Goal: Task Accomplishment & Management: Use online tool/utility

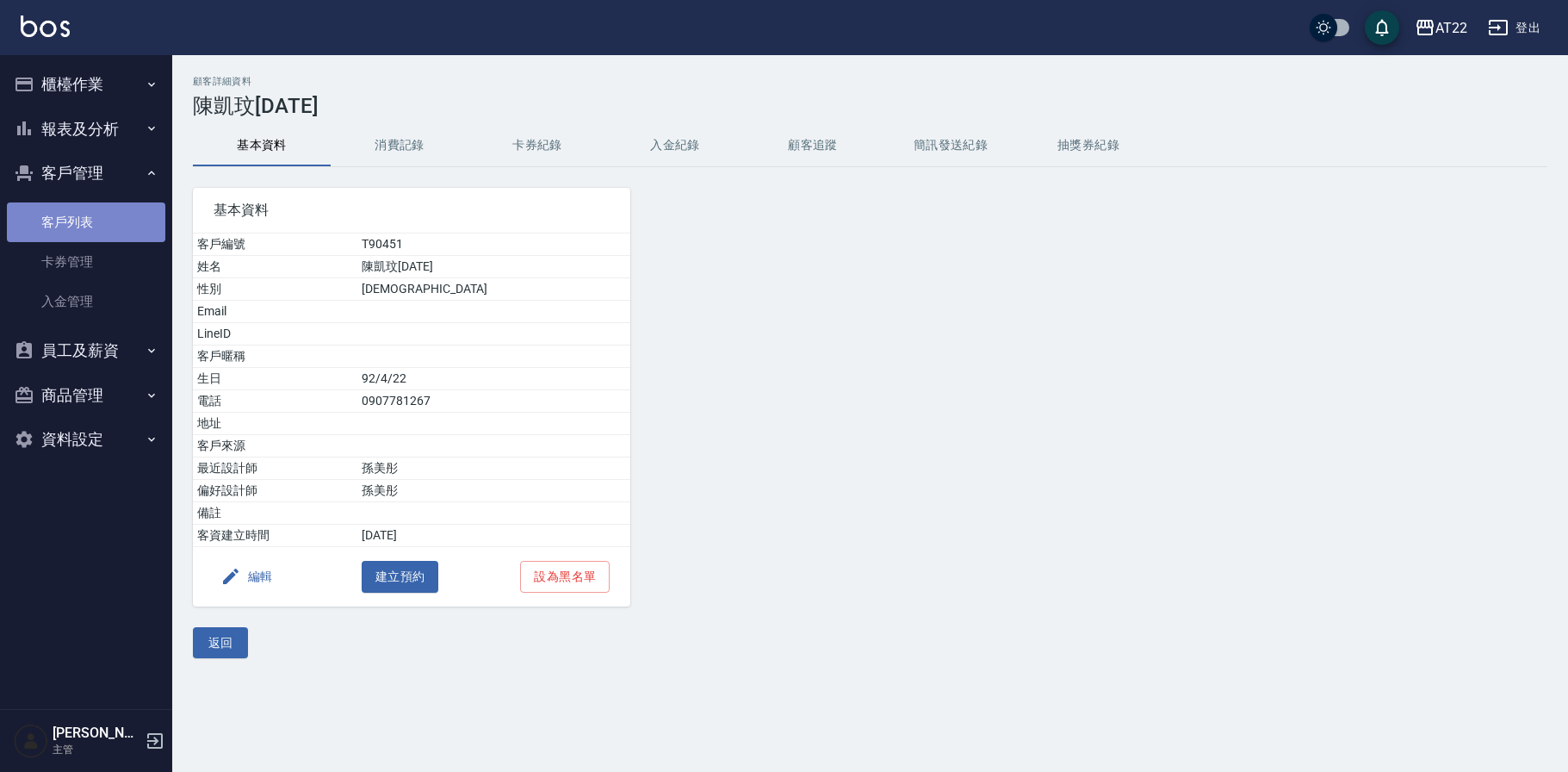
click at [114, 214] on link "客戶列表" at bounding box center [86, 222] width 159 height 40
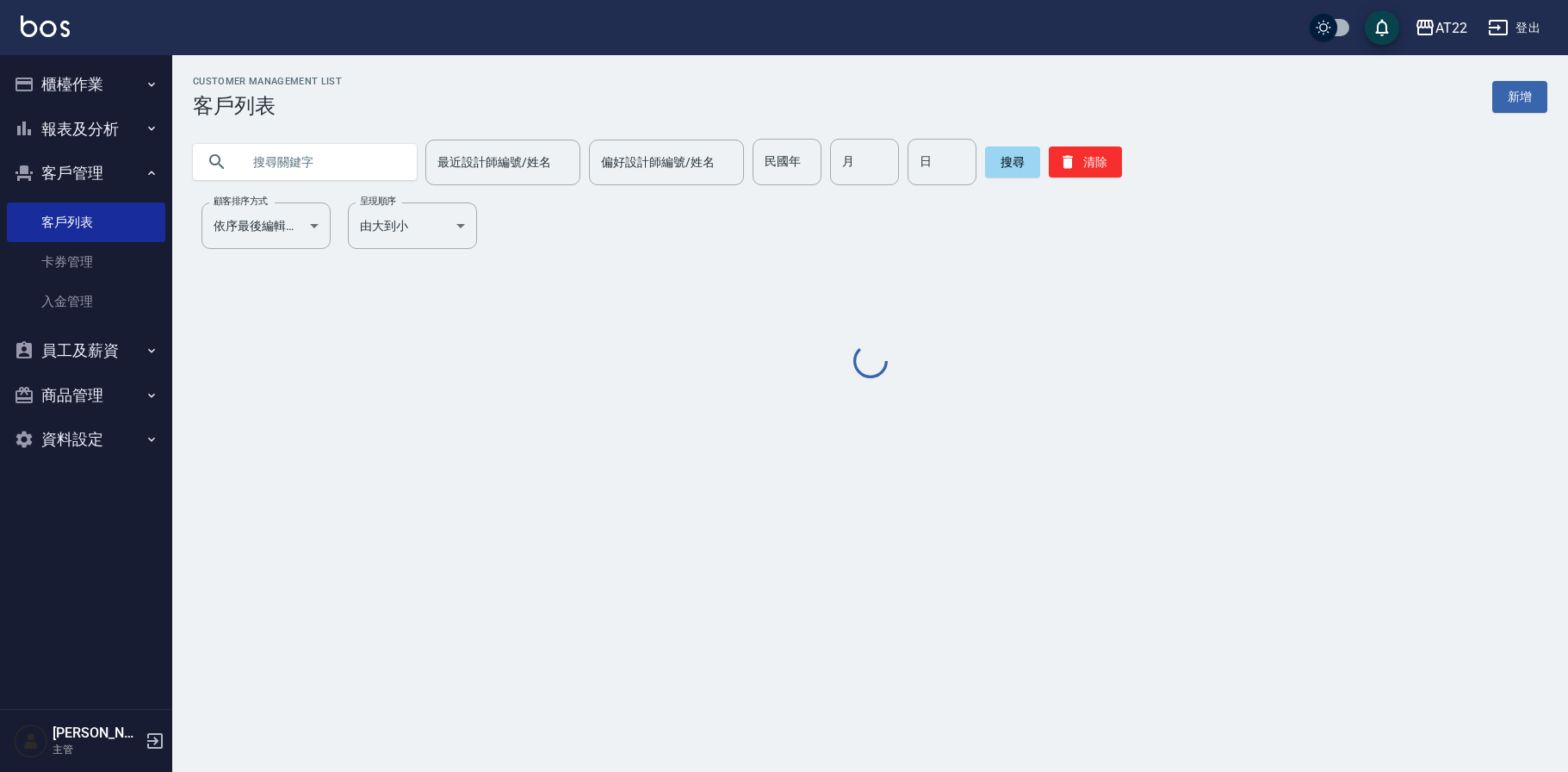
click at [373, 159] on input "text" at bounding box center [322, 162] width 162 height 46
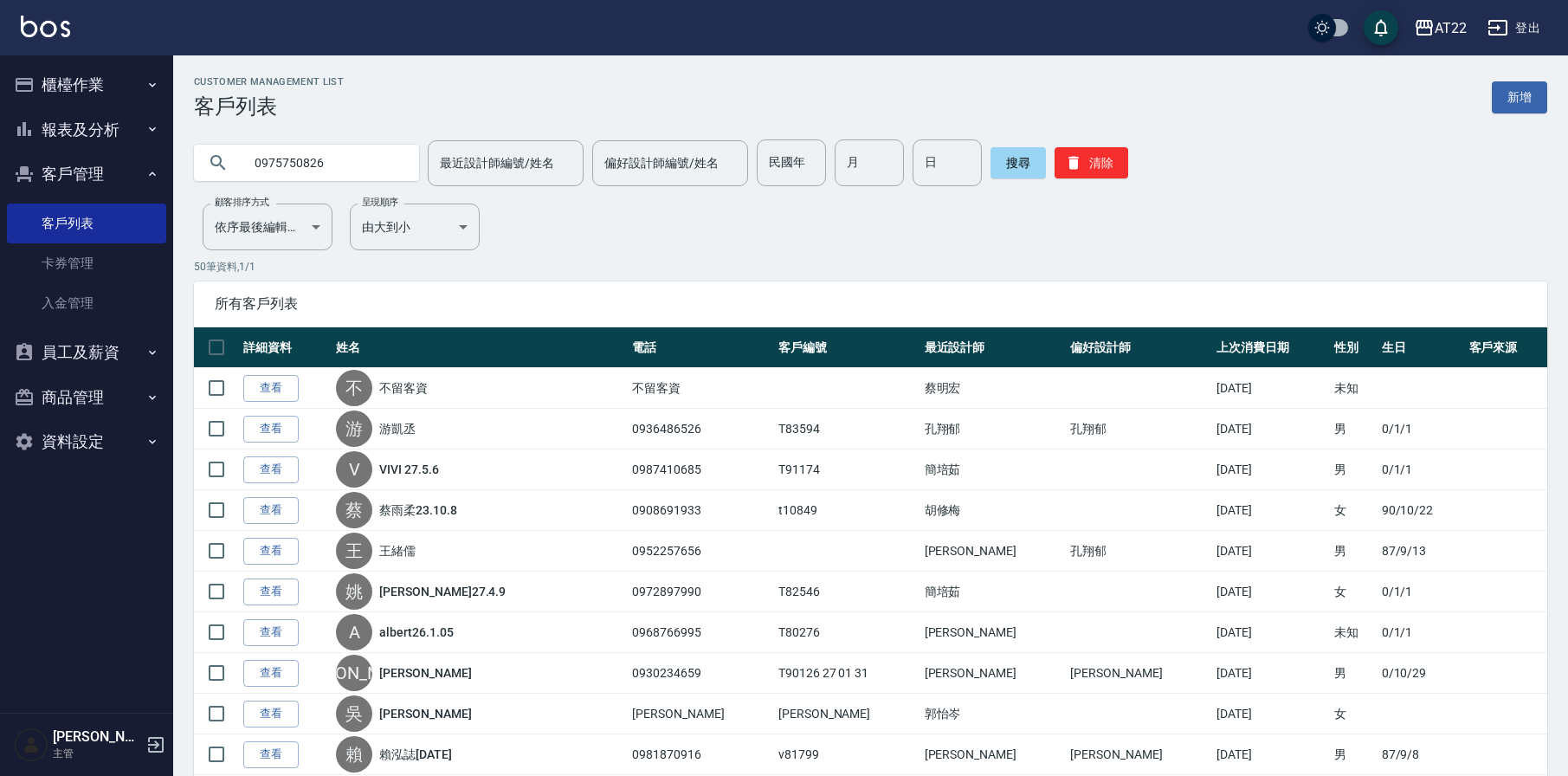
type input "0975750826"
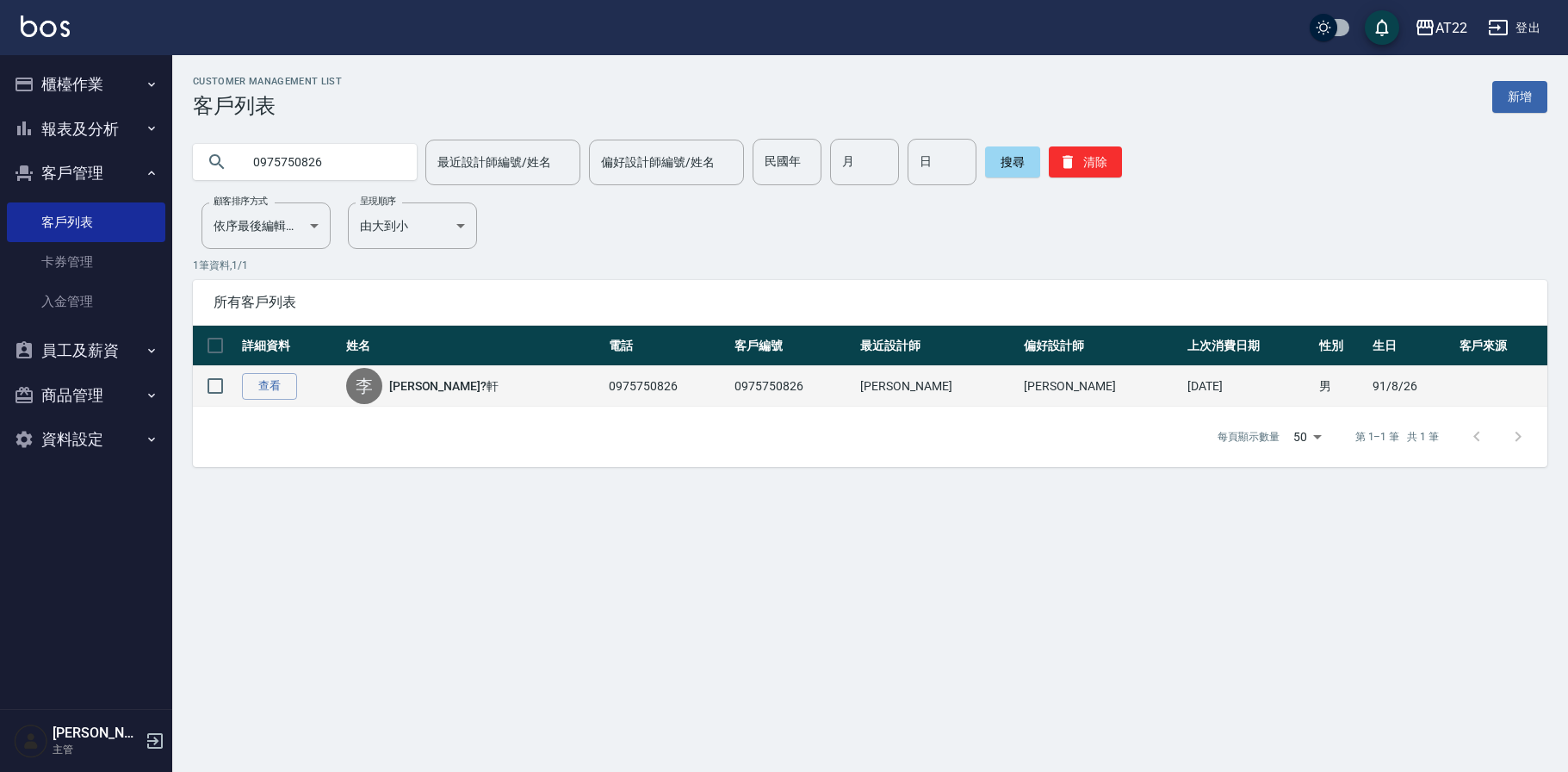
click at [440, 386] on link "李?軒" at bounding box center [444, 386] width 109 height 17
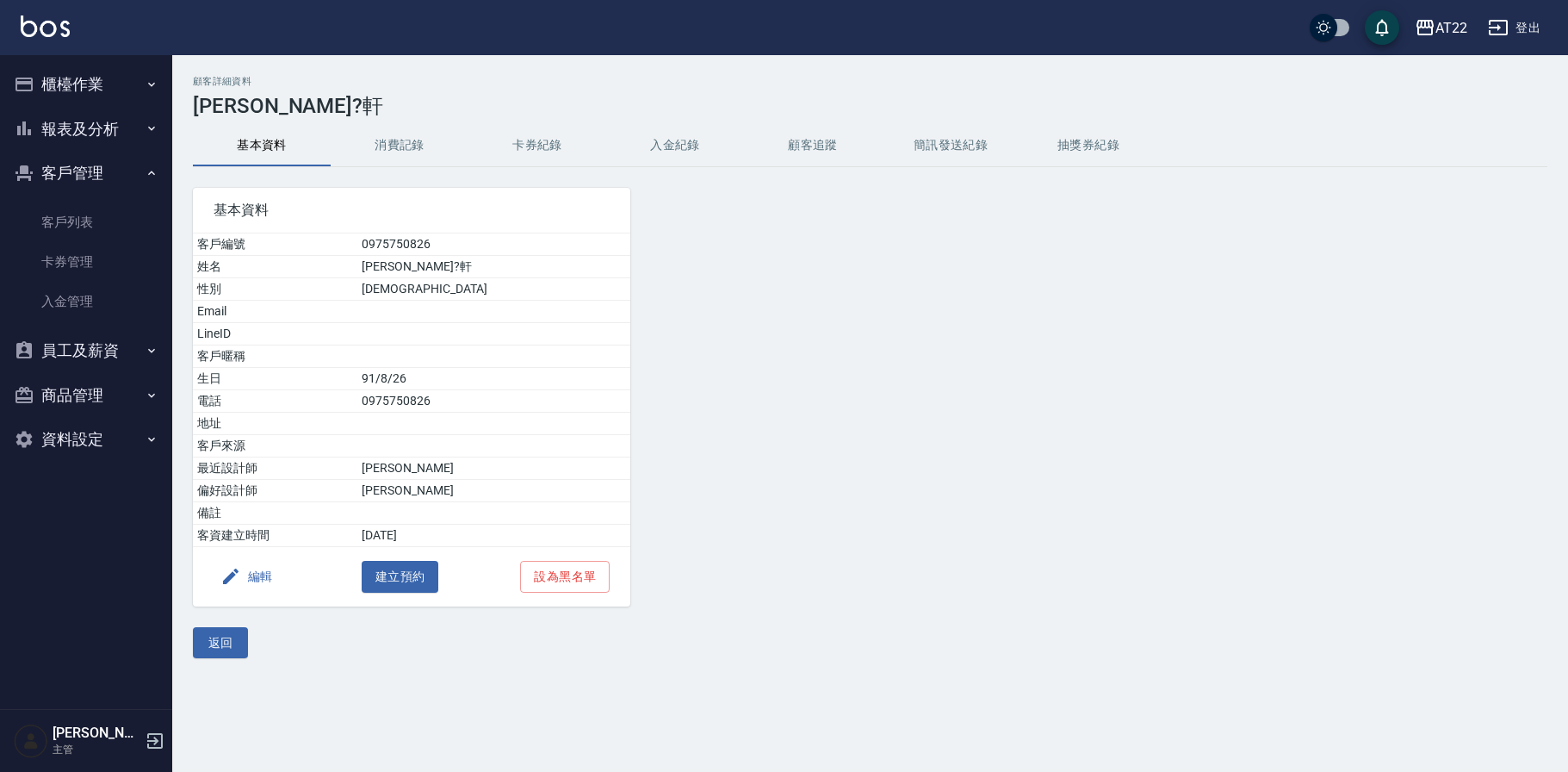
click at [429, 142] on button "消費記錄" at bounding box center [399, 145] width 138 height 42
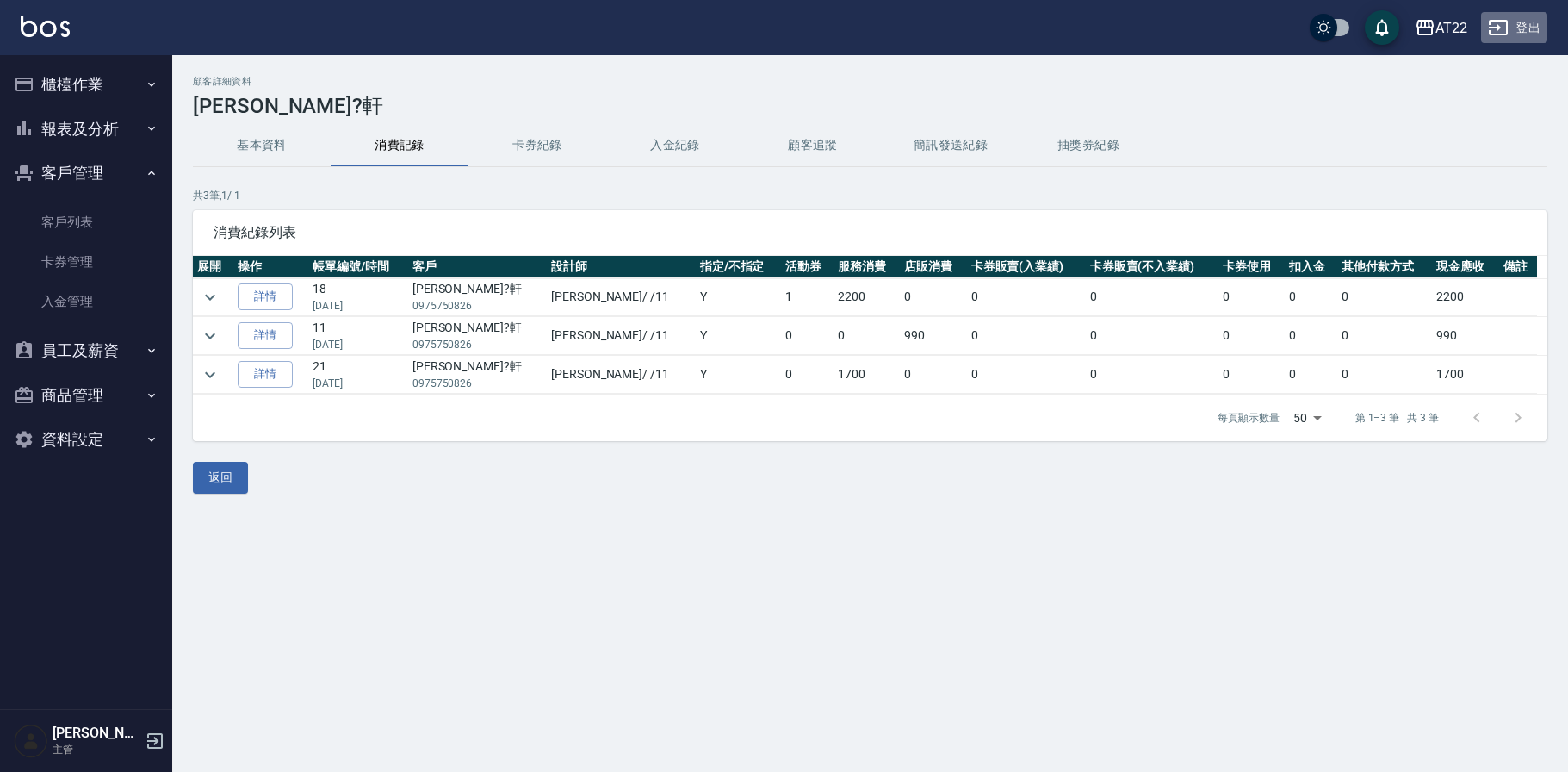
scroll to position [-1, 1]
click at [1504, 35] on icon "button" at bounding box center [1498, 27] width 19 height 15
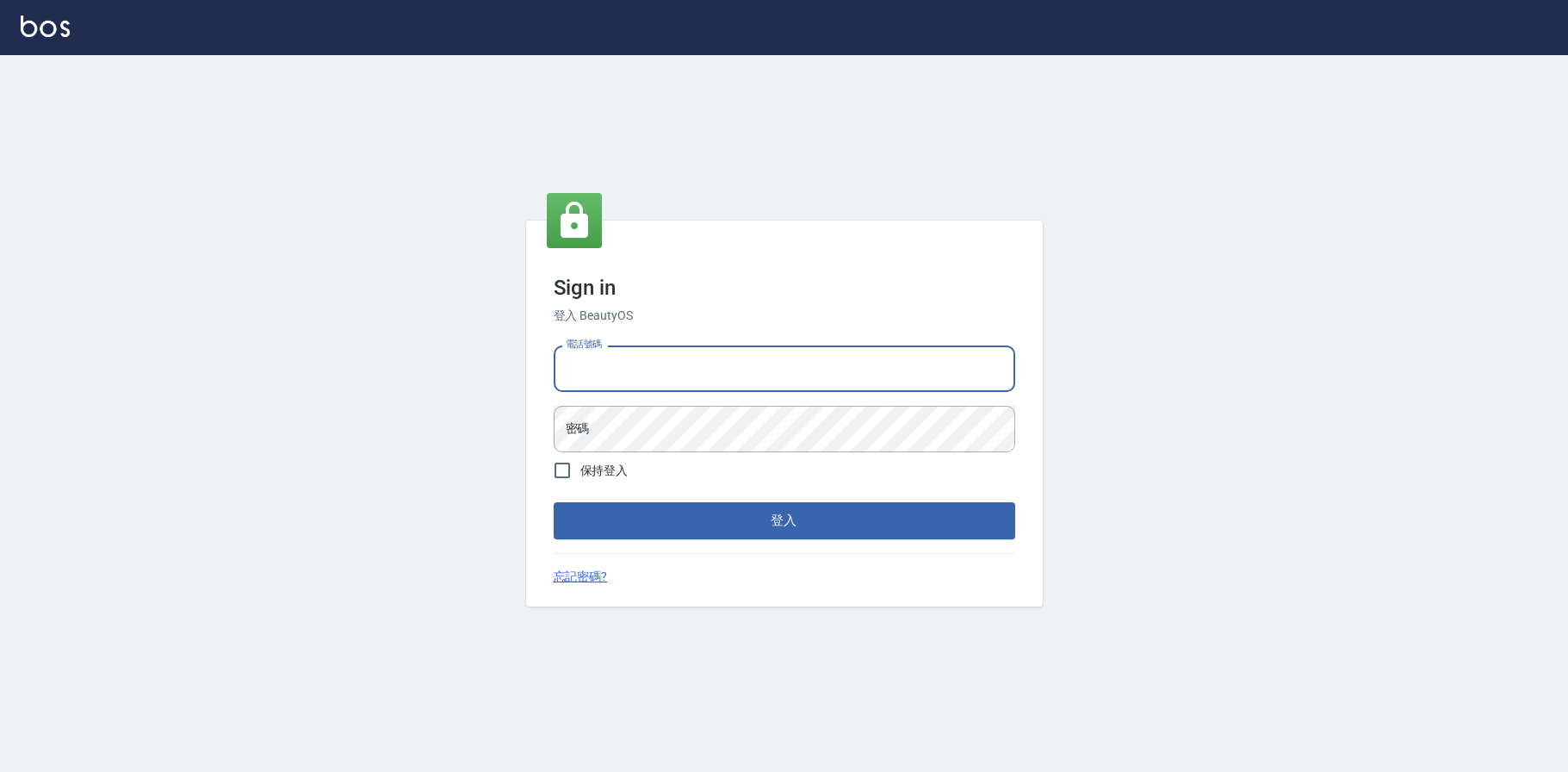
type input "0936888819"
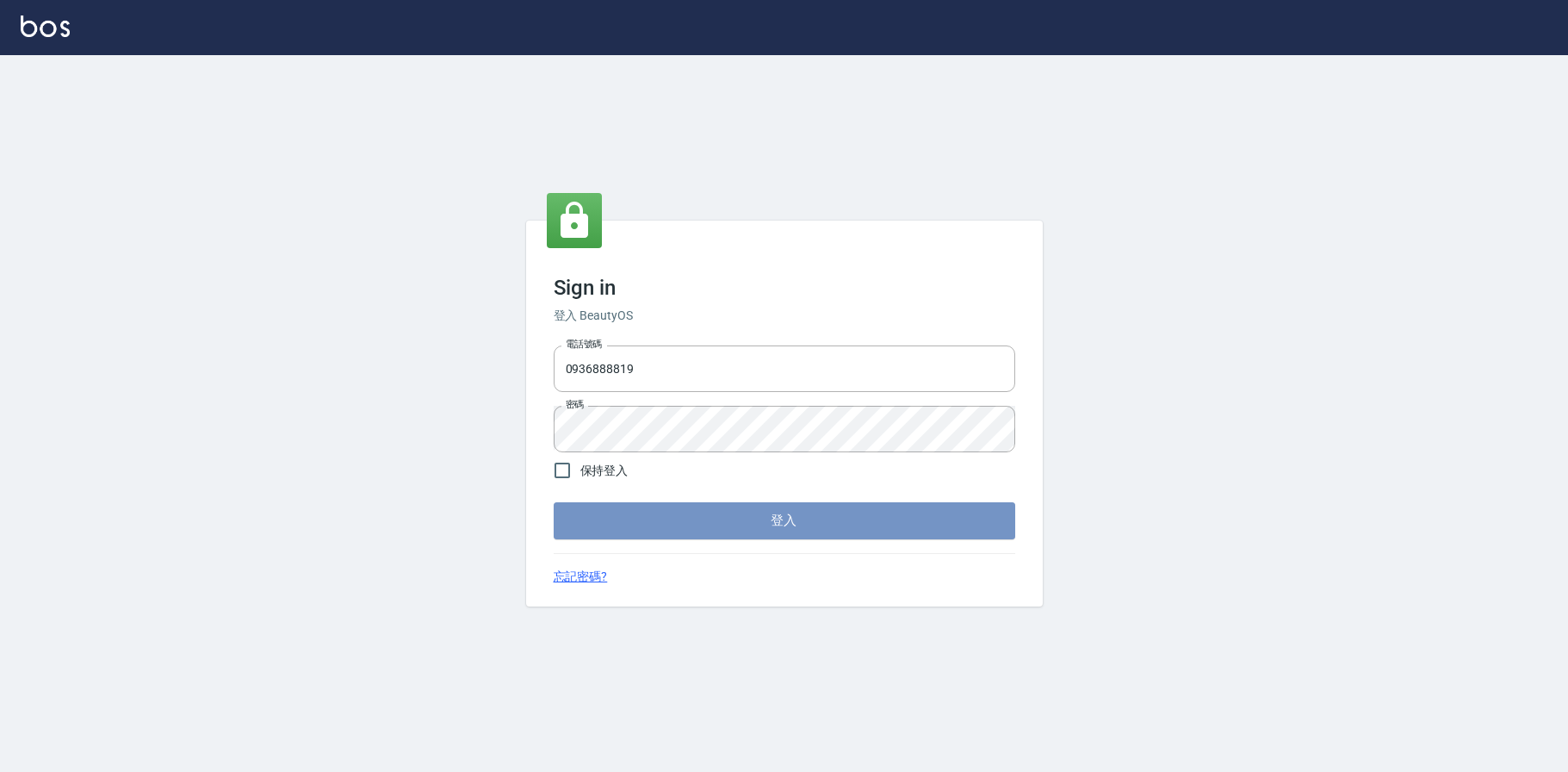
click at [784, 524] on button "登入" at bounding box center [784, 519] width 462 height 36
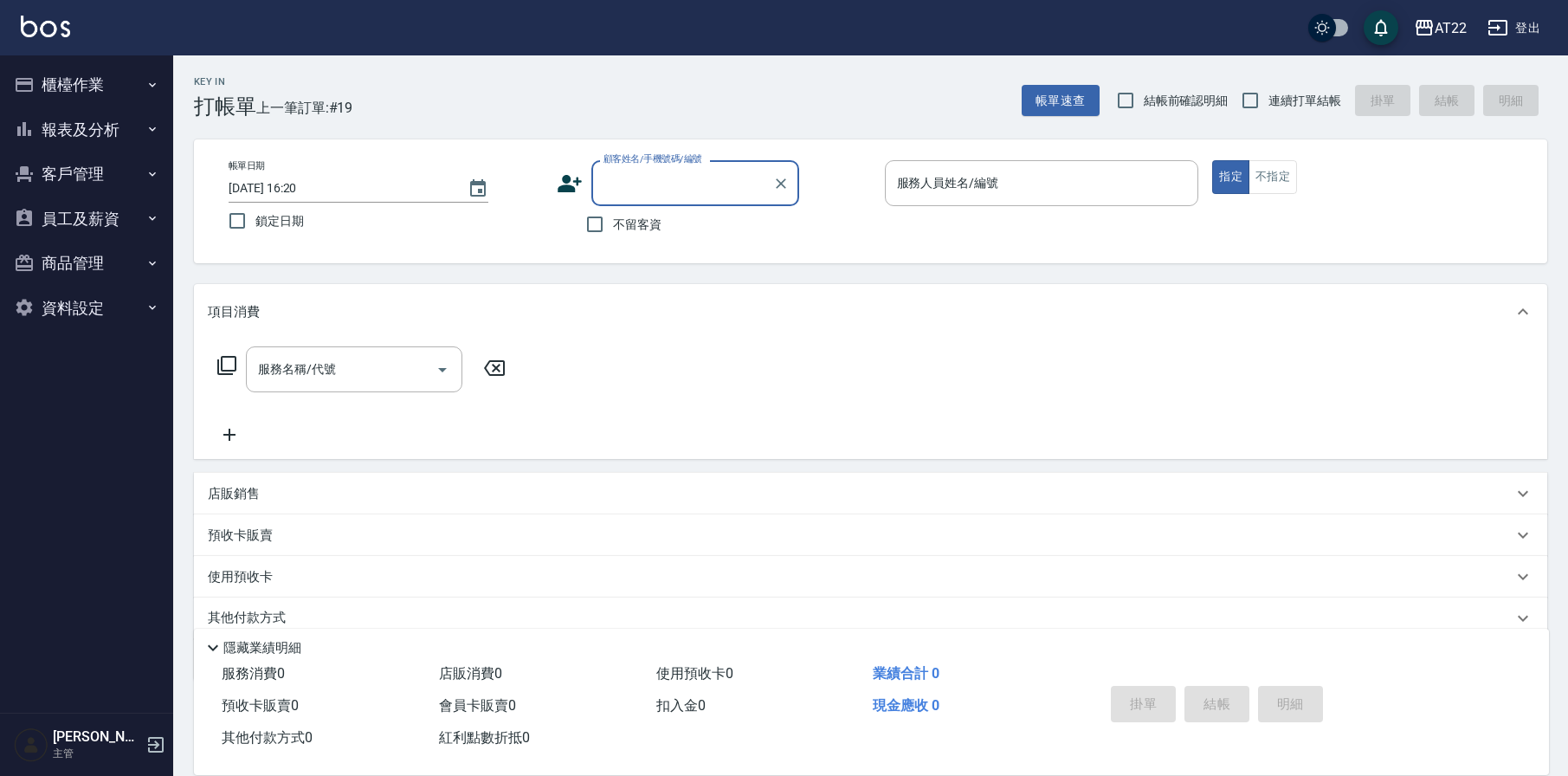
click at [1519, 29] on button "登出" at bounding box center [1513, 27] width 66 height 32
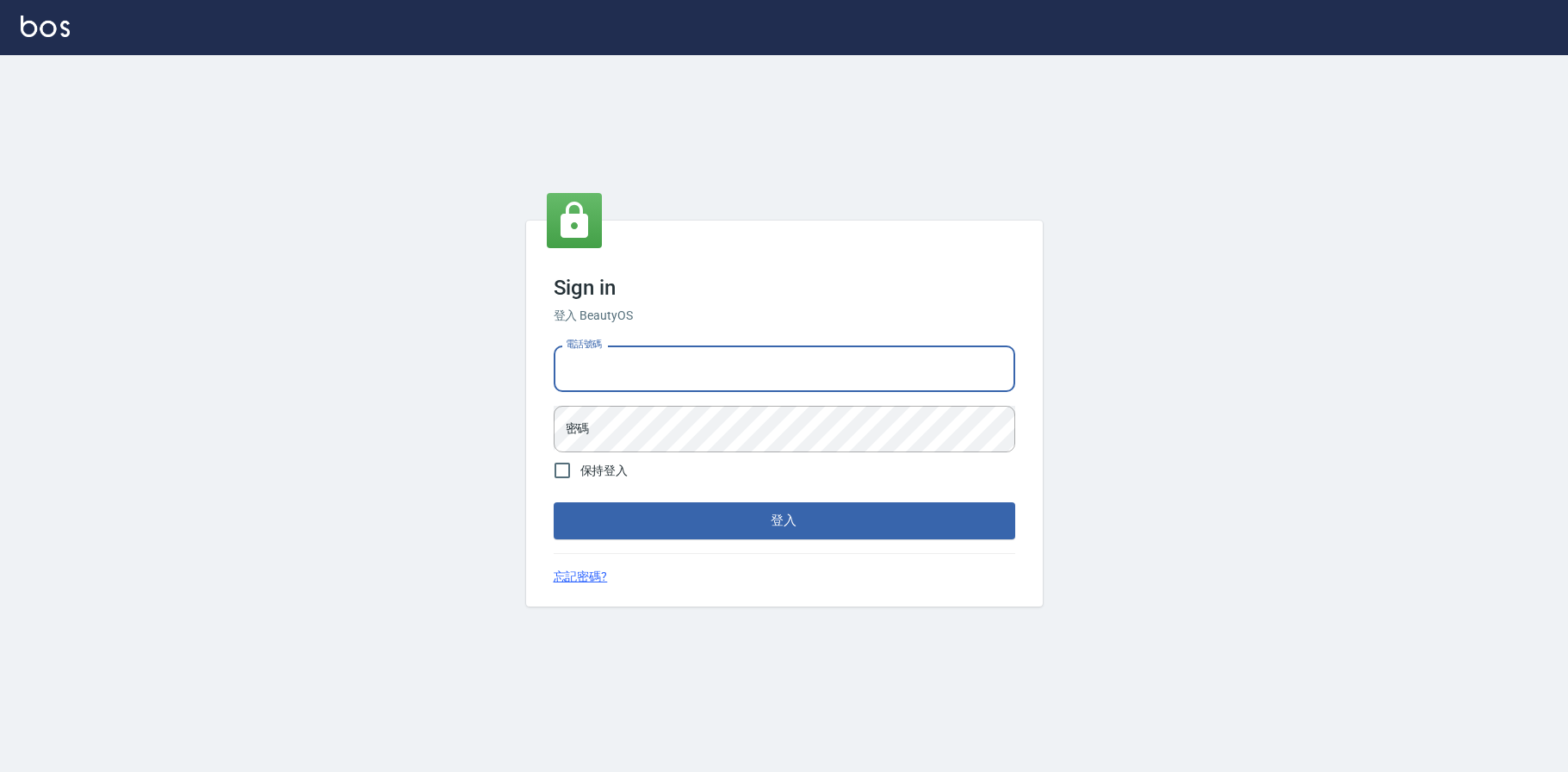
type input "0952958204"
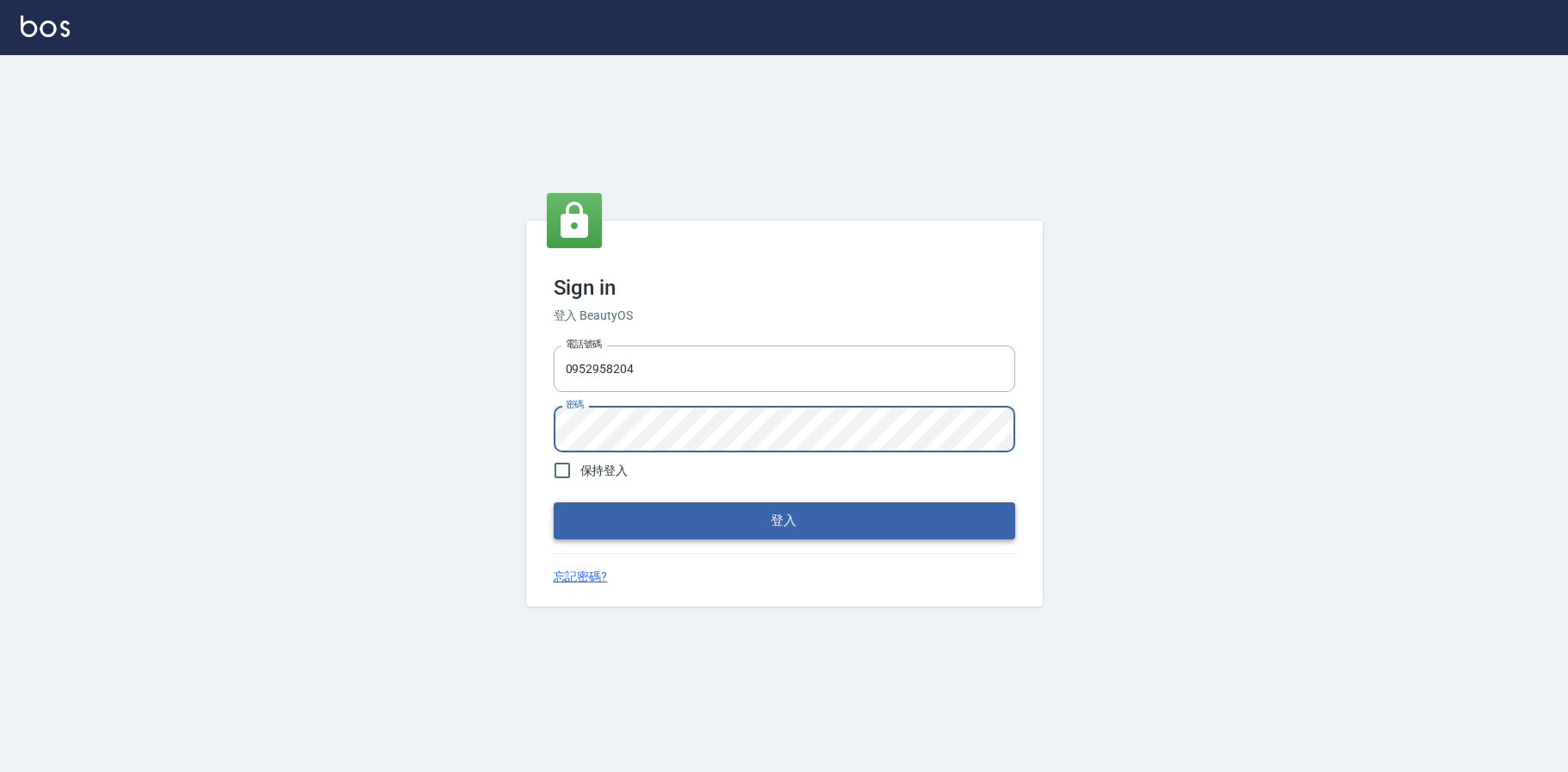
click at [757, 522] on button "登入" at bounding box center [784, 519] width 462 height 36
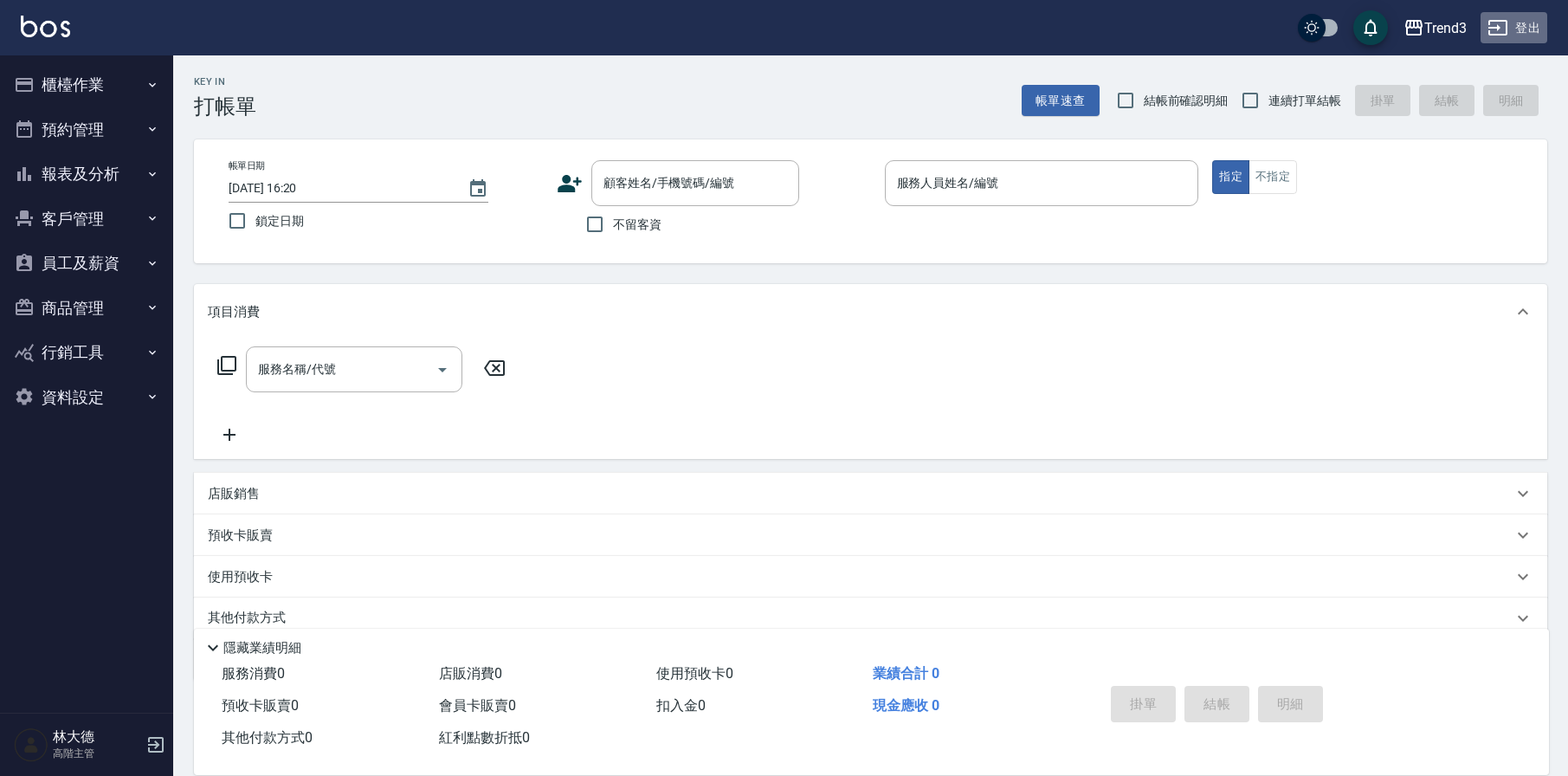
click at [1528, 39] on button "登出" at bounding box center [1513, 27] width 66 height 32
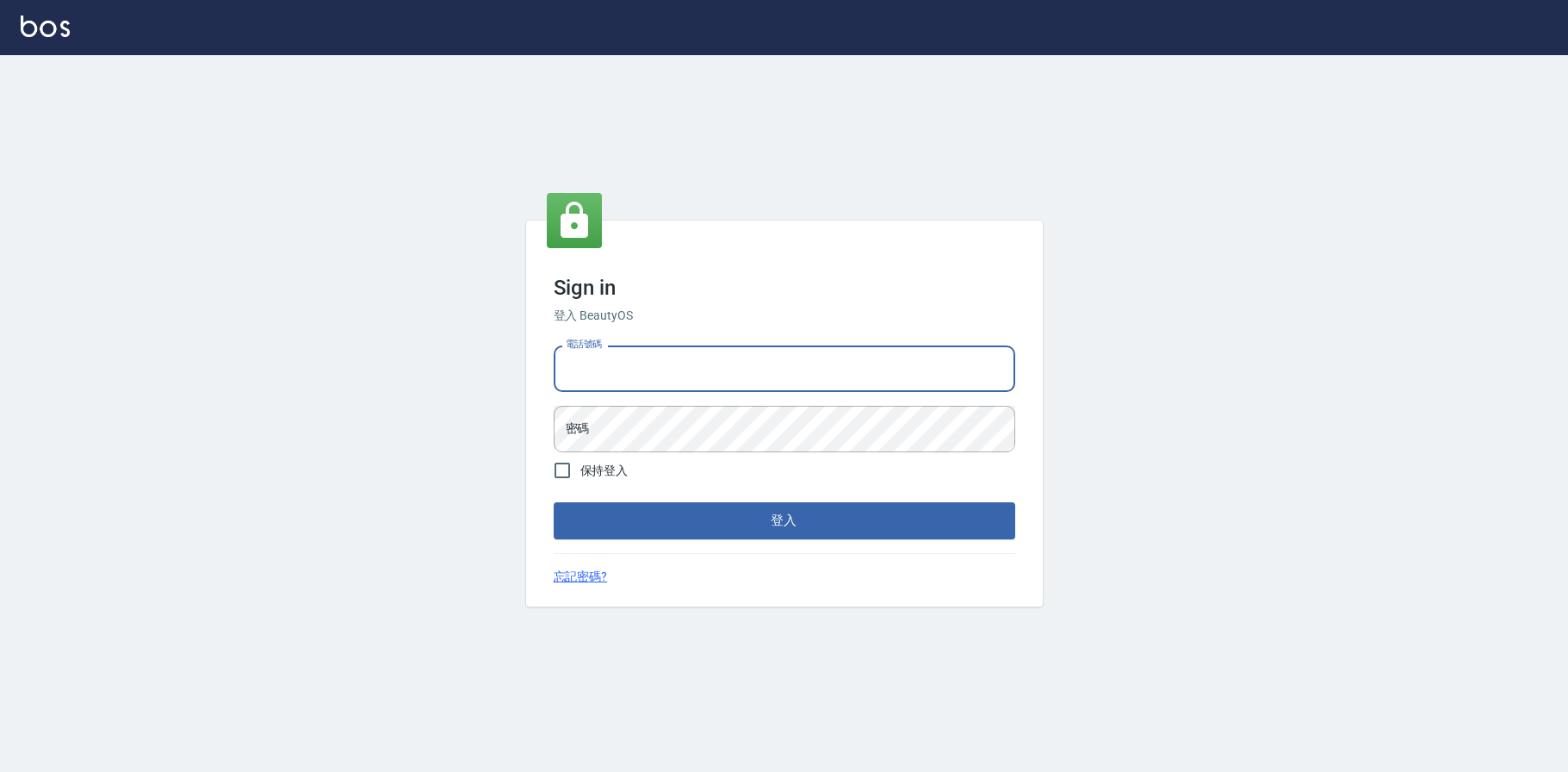
type input "0909291021"
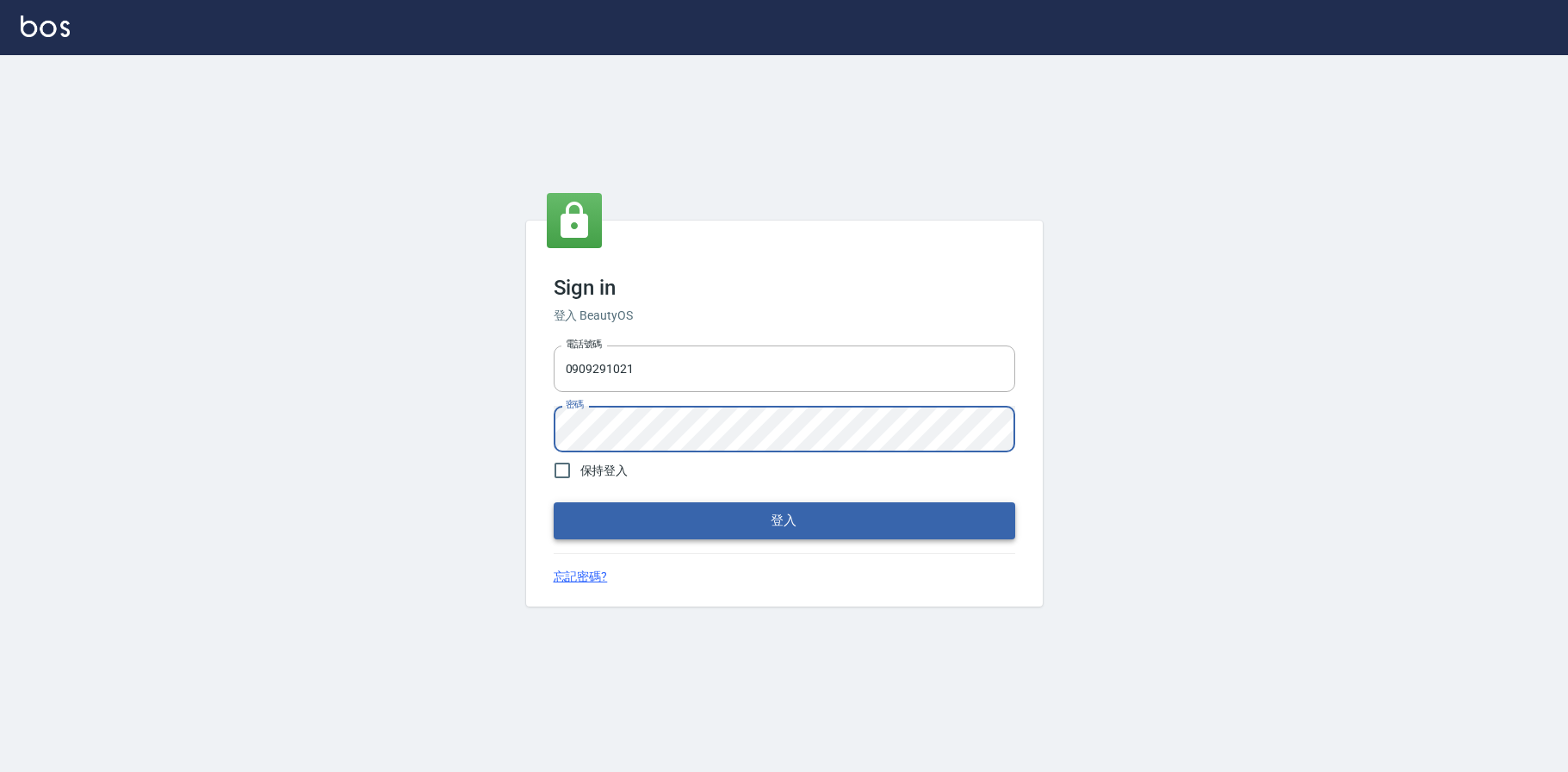
click at [772, 524] on button "登入" at bounding box center [784, 519] width 462 height 36
click at [672, 365] on input "0909291021" at bounding box center [784, 369] width 462 height 46
drag, startPoint x: 672, startPoint y: 365, endPoint x: 474, endPoint y: 366, distance: 198.0
click at [474, 367] on div "Sign in 登入 BeautyOS 電話號碼 [PHONE_NUMBER] 電話號碼 密碼 密碼 保持登入 登入 忘記密碼?" at bounding box center [784, 414] width 1568 height 717
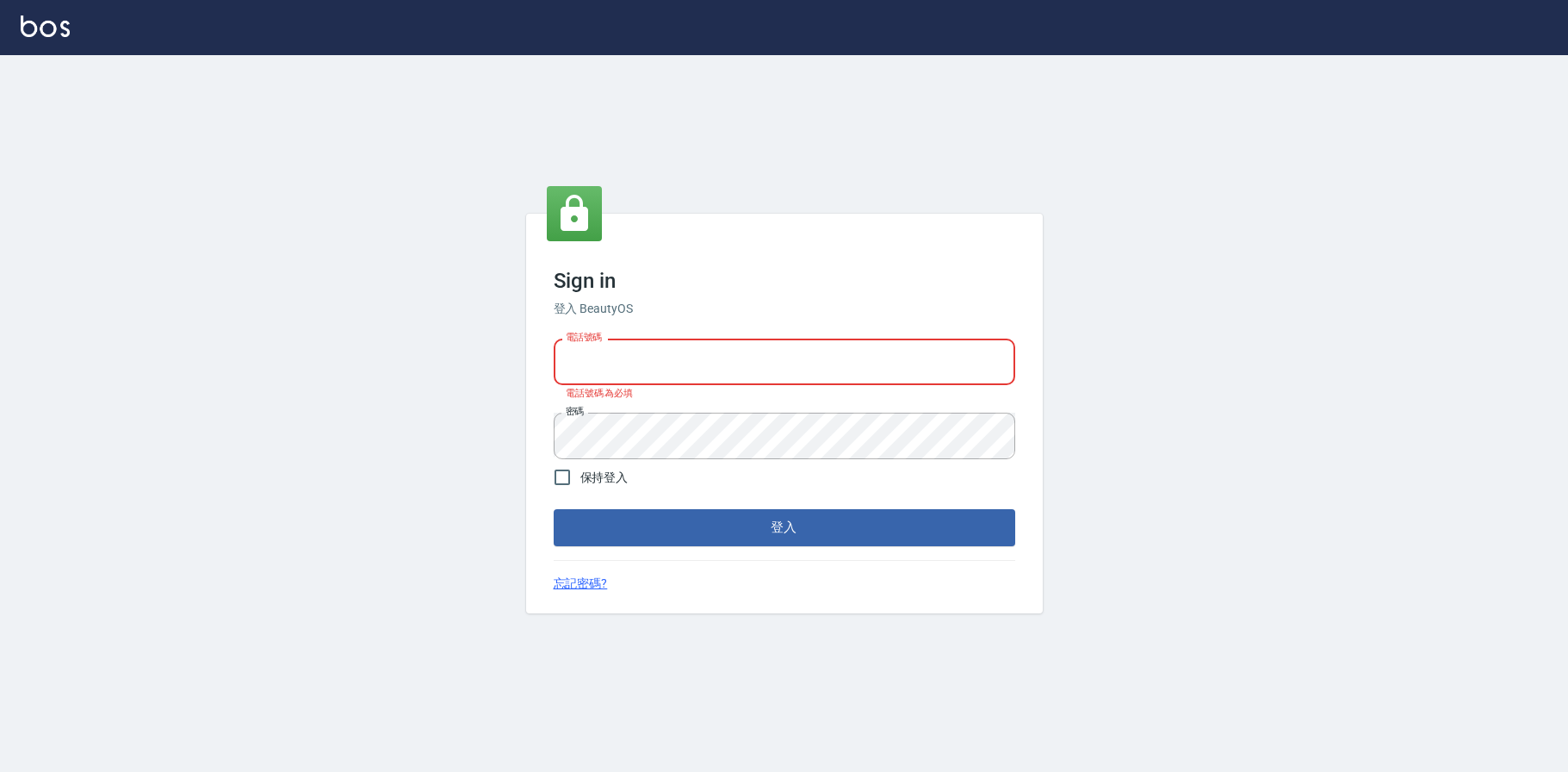
type input "0936888819"
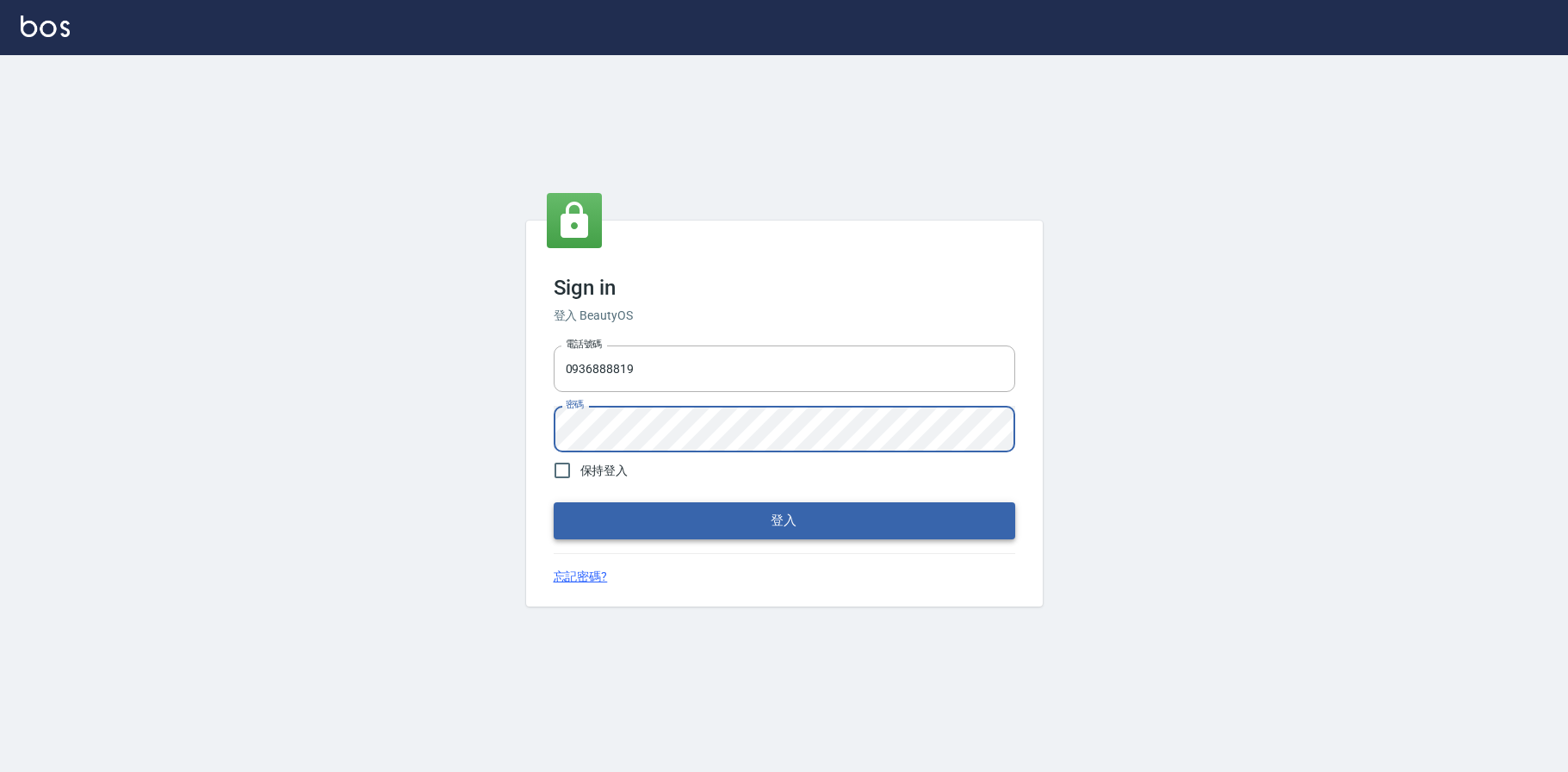
click at [770, 513] on button "登入" at bounding box center [784, 519] width 462 height 36
